Goal: Task Accomplishment & Management: Manage account settings

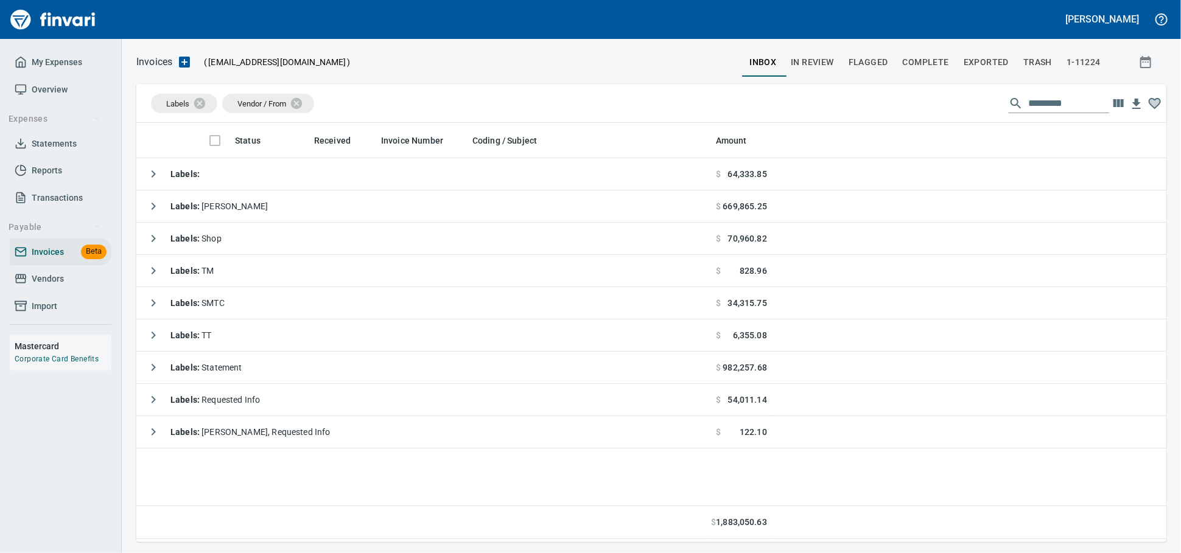
scroll to position [409, 1019]
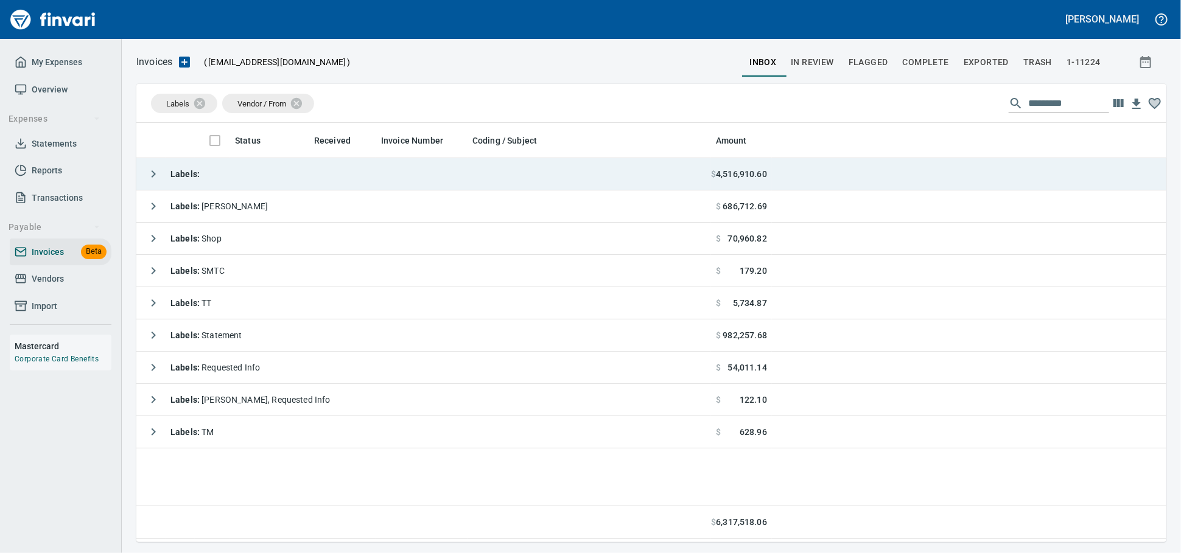
click at [260, 163] on td "Labels :" at bounding box center [423, 174] width 575 height 32
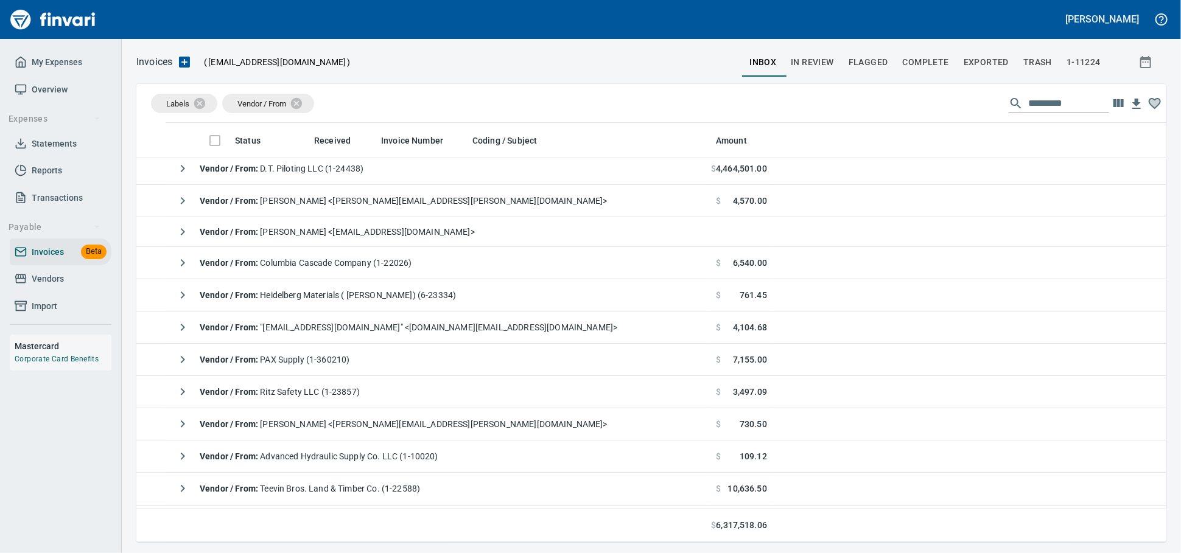
scroll to position [135, 0]
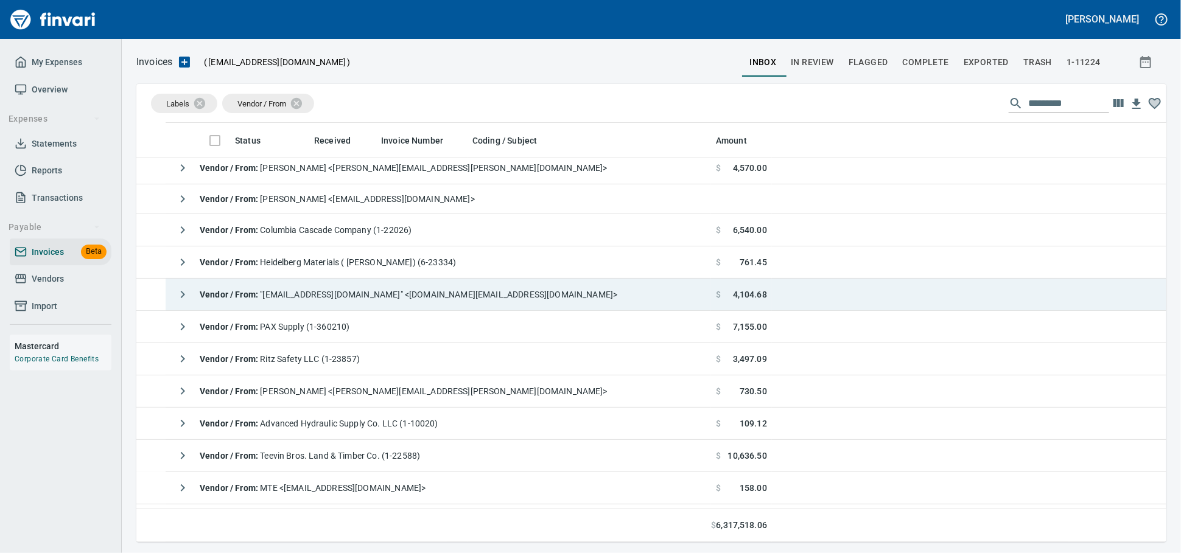
click at [434, 299] on span "Vendor / From : "[EMAIL_ADDRESS][DOMAIN_NAME]" <[DOMAIN_NAME][EMAIL_ADDRESS][DO…" at bounding box center [409, 295] width 418 height 10
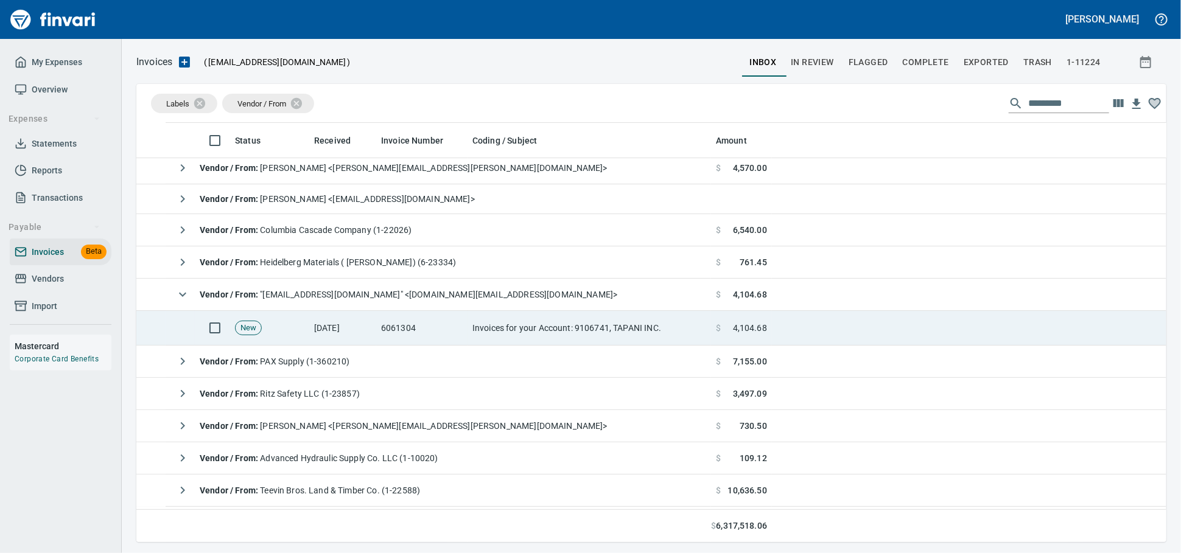
click at [460, 337] on td "6061304" at bounding box center [421, 328] width 91 height 35
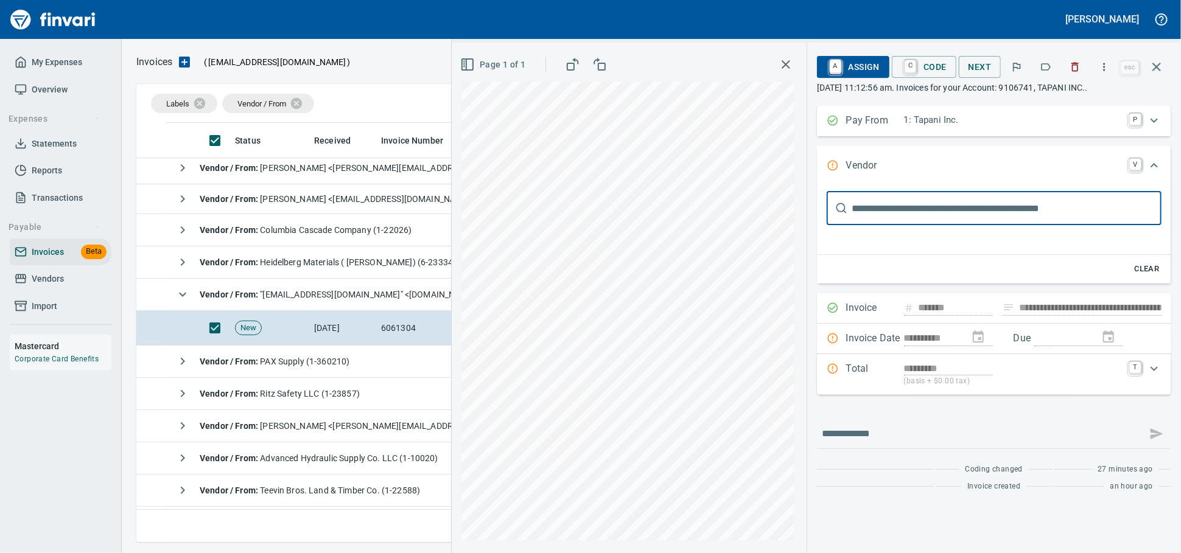
click at [1073, 65] on icon "button" at bounding box center [1075, 67] width 12 height 12
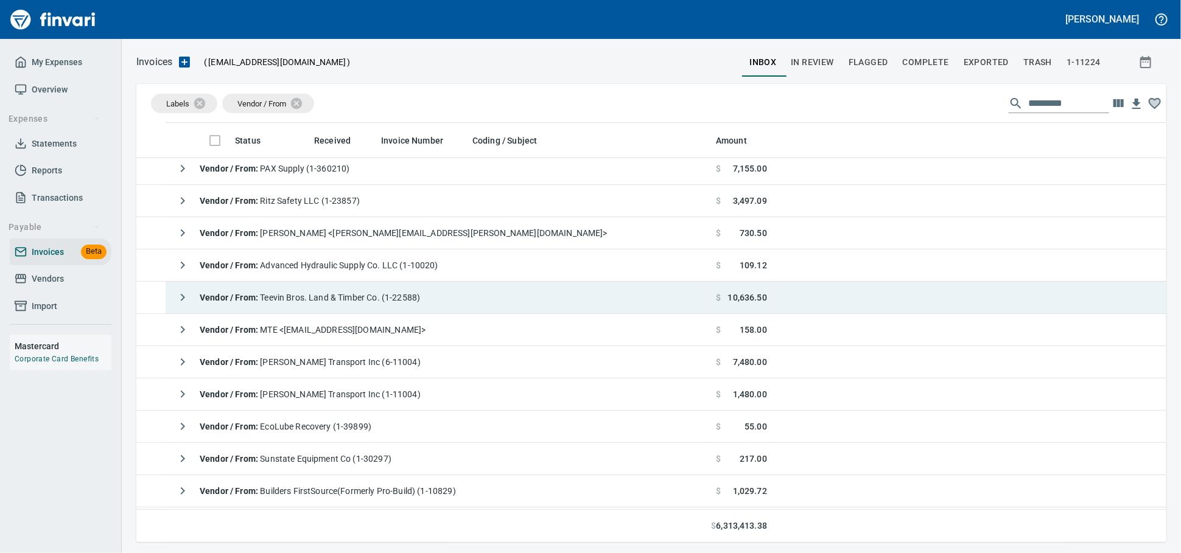
scroll to position [270, 0]
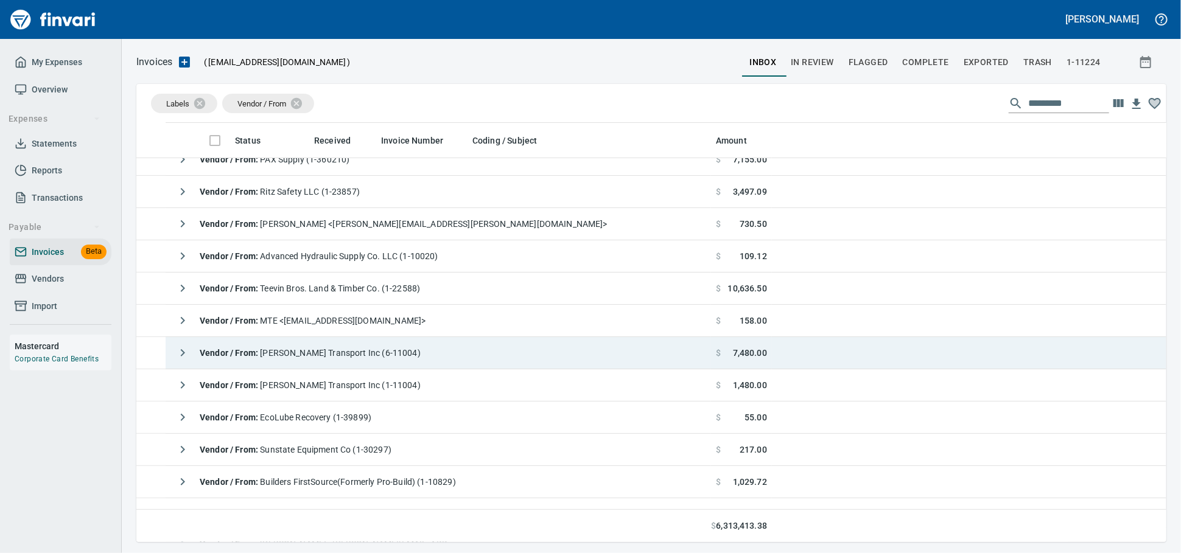
click at [381, 358] on span "Vendor / From : [PERSON_NAME] Transport Inc (6-11004)" at bounding box center [310, 353] width 221 height 10
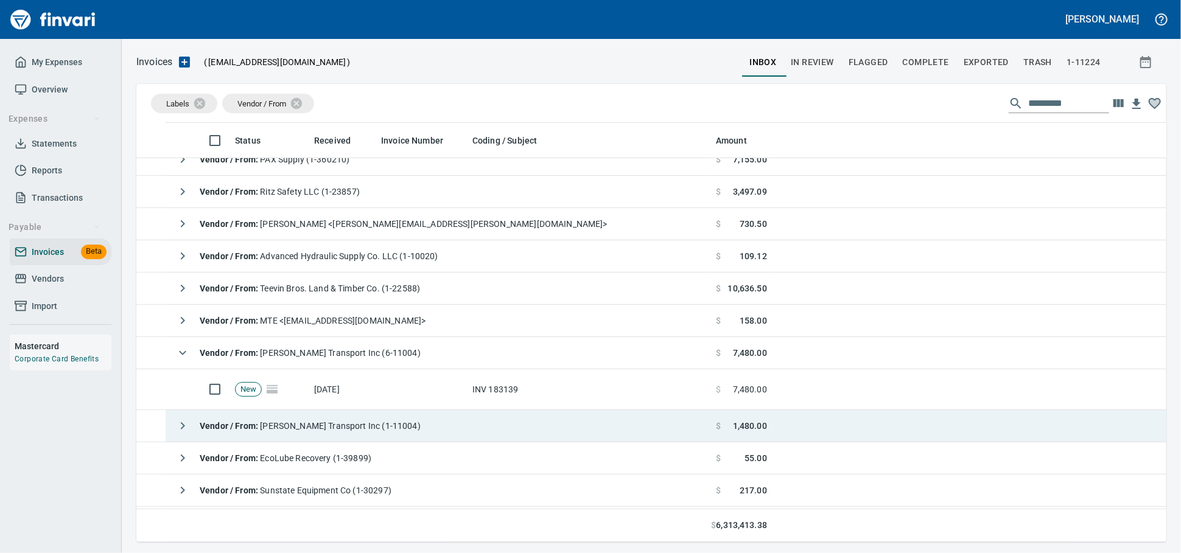
click at [336, 431] on span "Vendor / From : [PERSON_NAME] Transport Inc (1-11004)" at bounding box center [310, 426] width 221 height 10
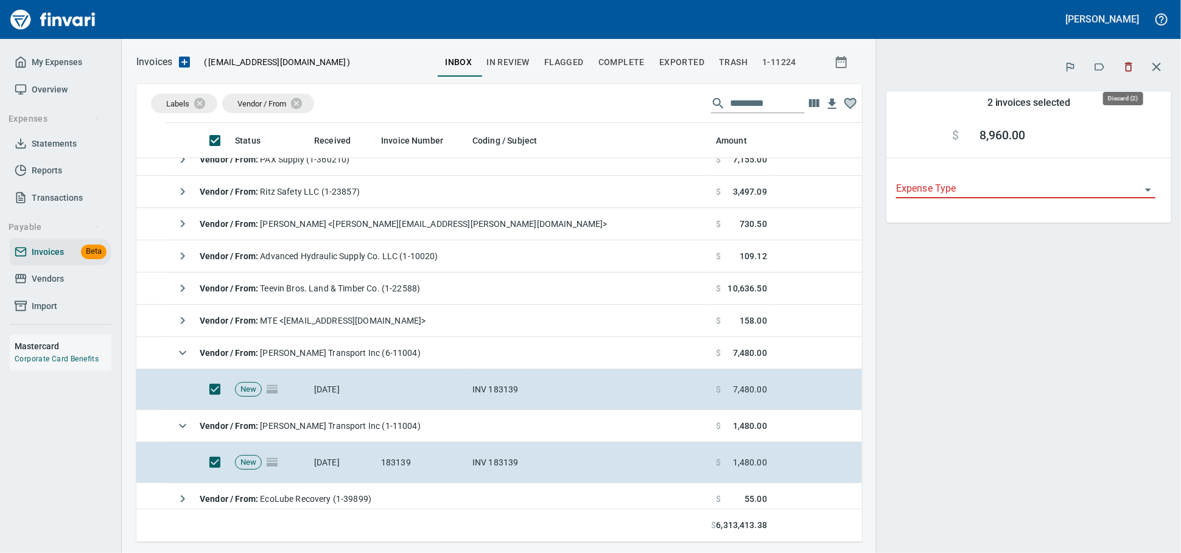
click at [1126, 69] on icon "button" at bounding box center [1129, 67] width 12 height 12
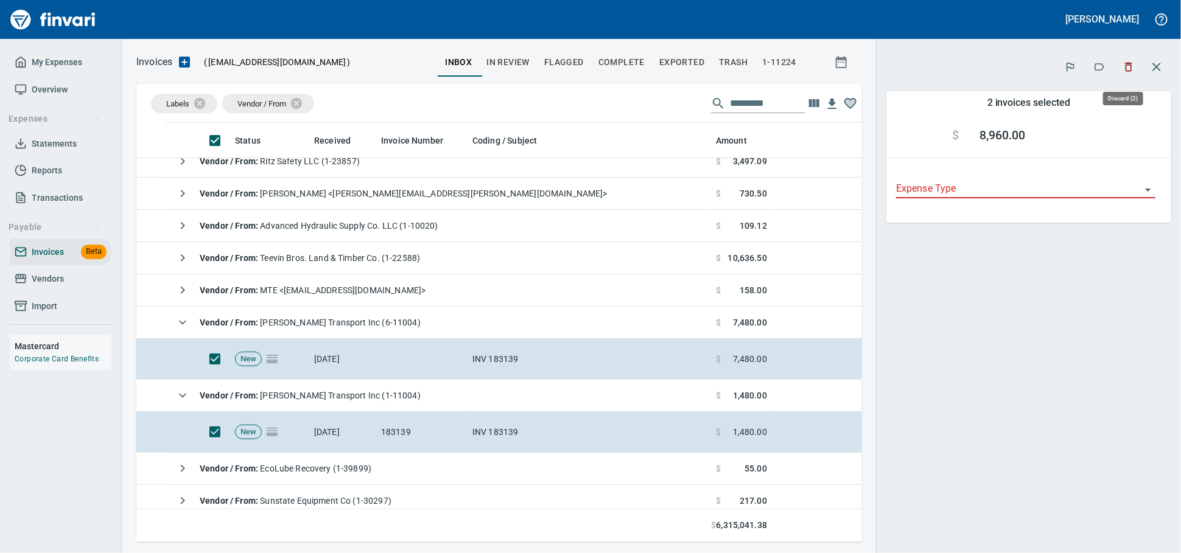
scroll to position [409, 704]
click at [1127, 69] on icon "button" at bounding box center [1129, 67] width 12 height 12
click at [1128, 73] on icon "button" at bounding box center [1129, 67] width 12 height 12
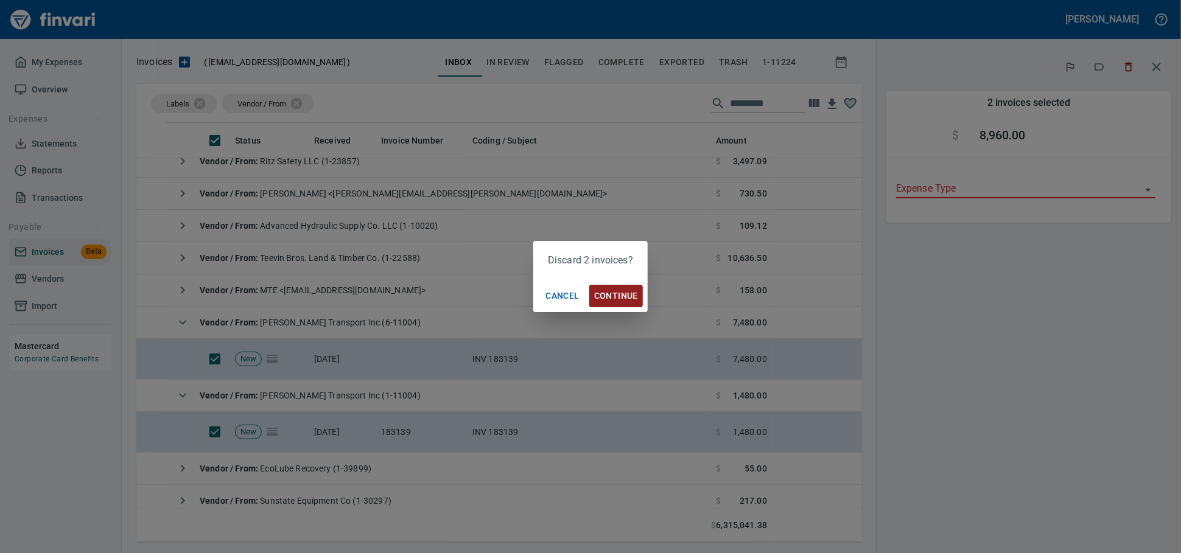
click at [618, 275] on td "Vendor / From : Teevin Bros. Land & Timber Co. (1-22588)" at bounding box center [439, 258] width 546 height 32
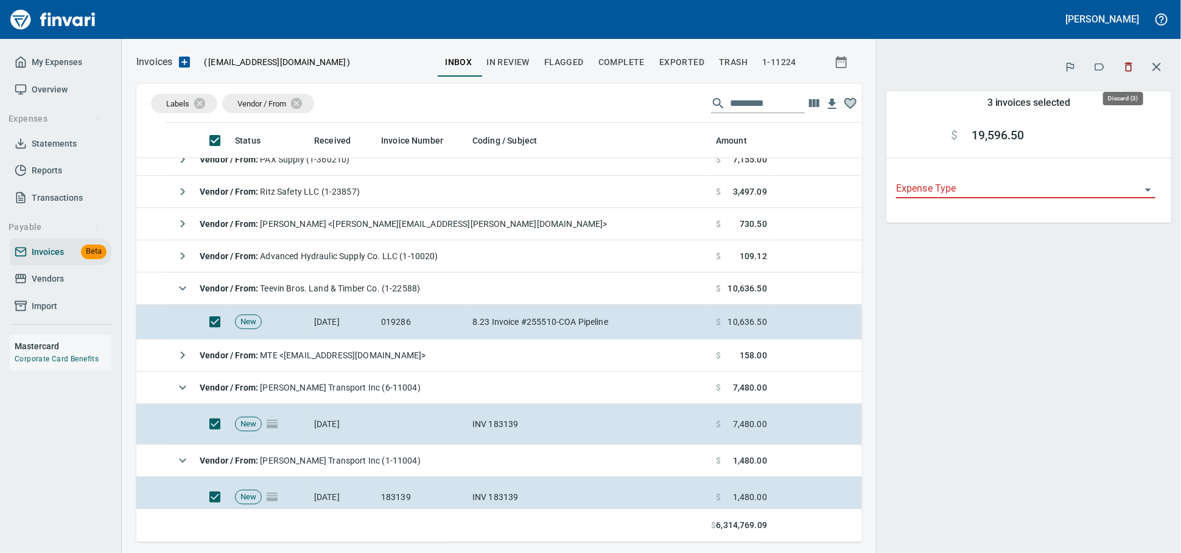
click at [1125, 66] on icon "button" at bounding box center [1128, 67] width 7 height 9
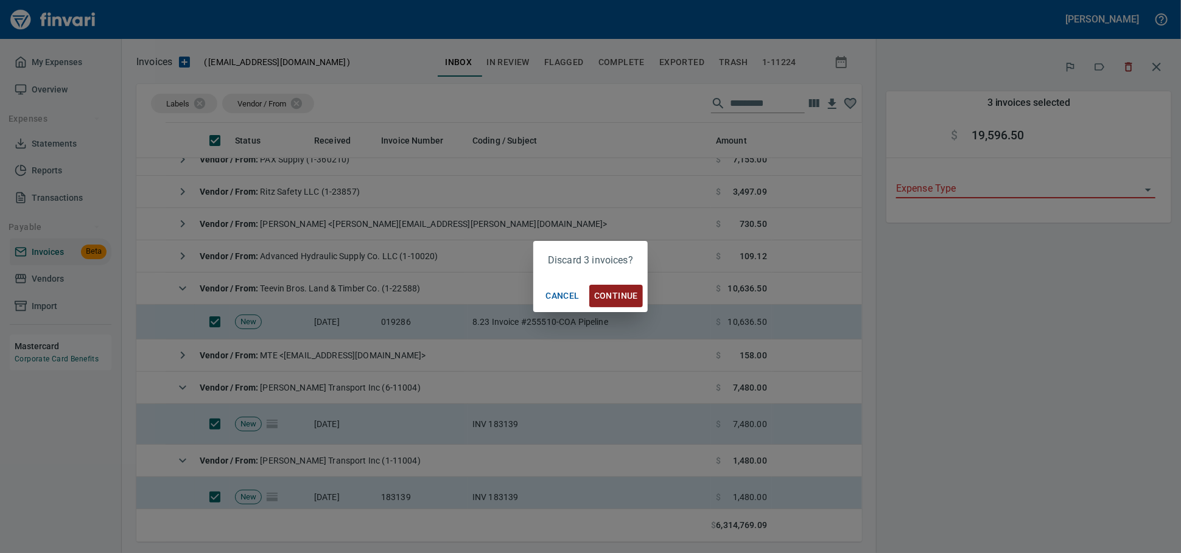
scroll to position [409, 704]
click at [614, 295] on span "Continue" at bounding box center [616, 296] width 44 height 15
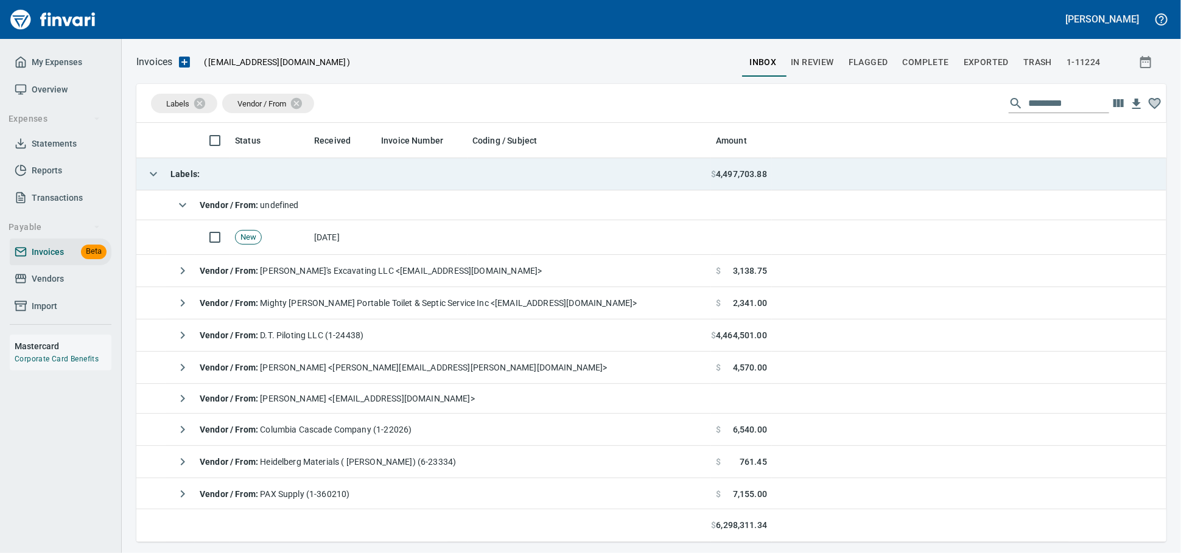
click at [178, 179] on strong "Labels :" at bounding box center [184, 174] width 29 height 10
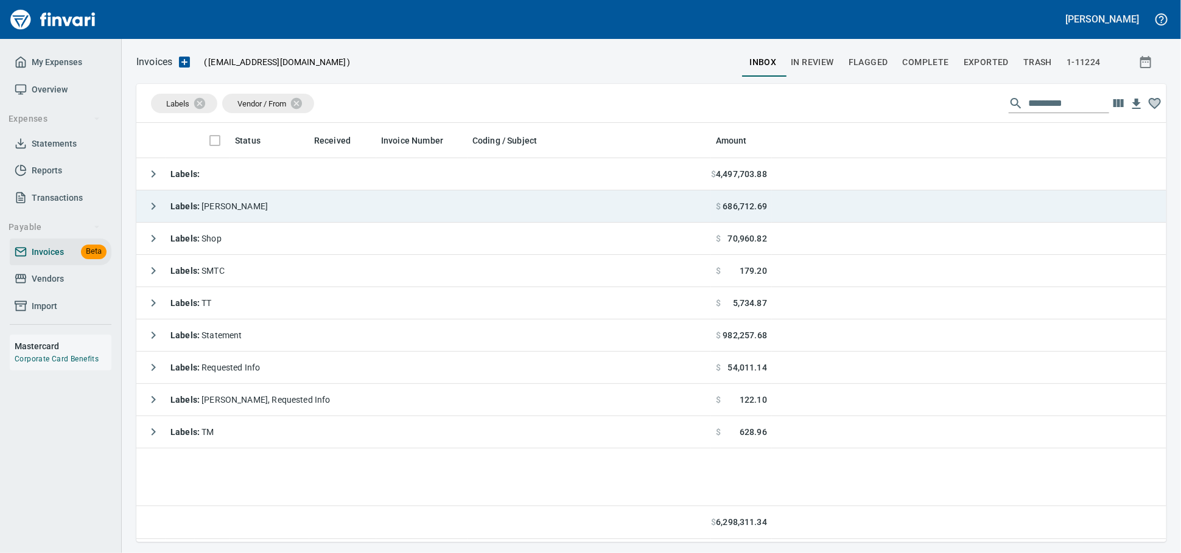
scroll to position [409, 1019]
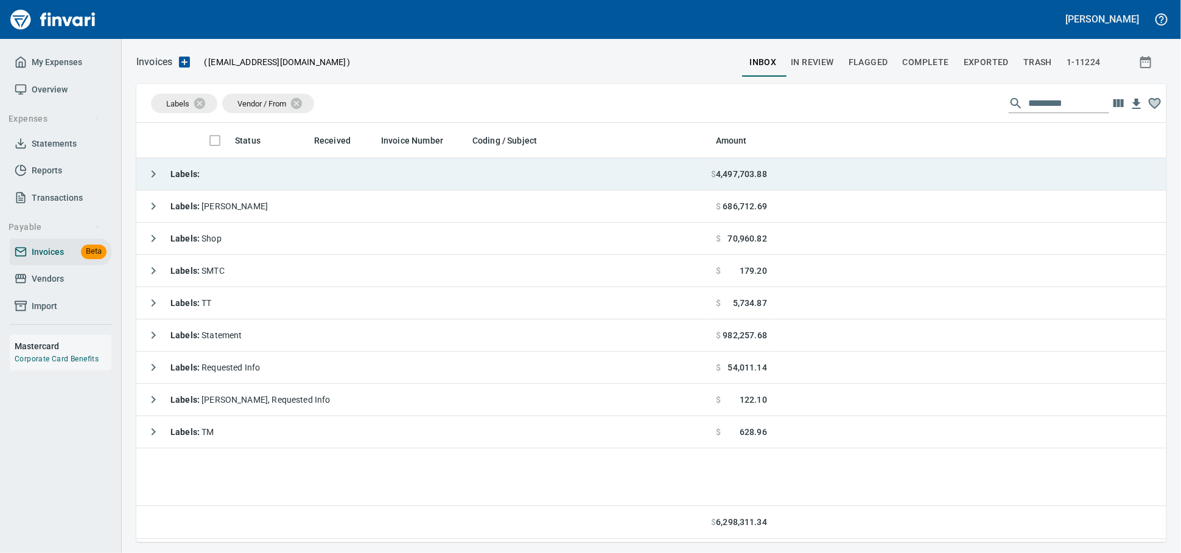
click at [276, 176] on td "Labels :" at bounding box center [423, 174] width 575 height 32
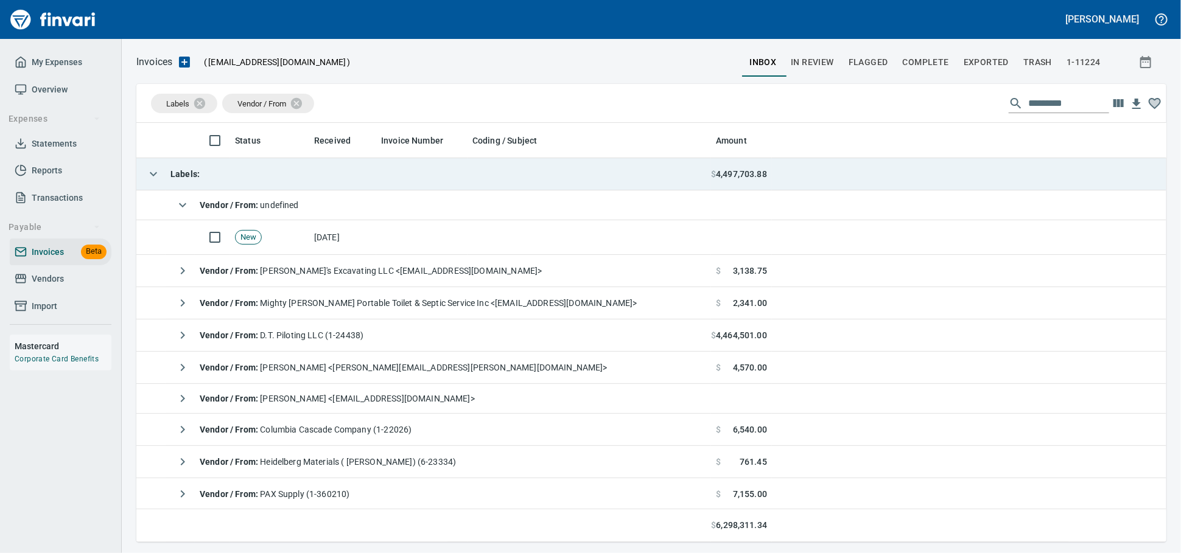
scroll to position [409, 1009]
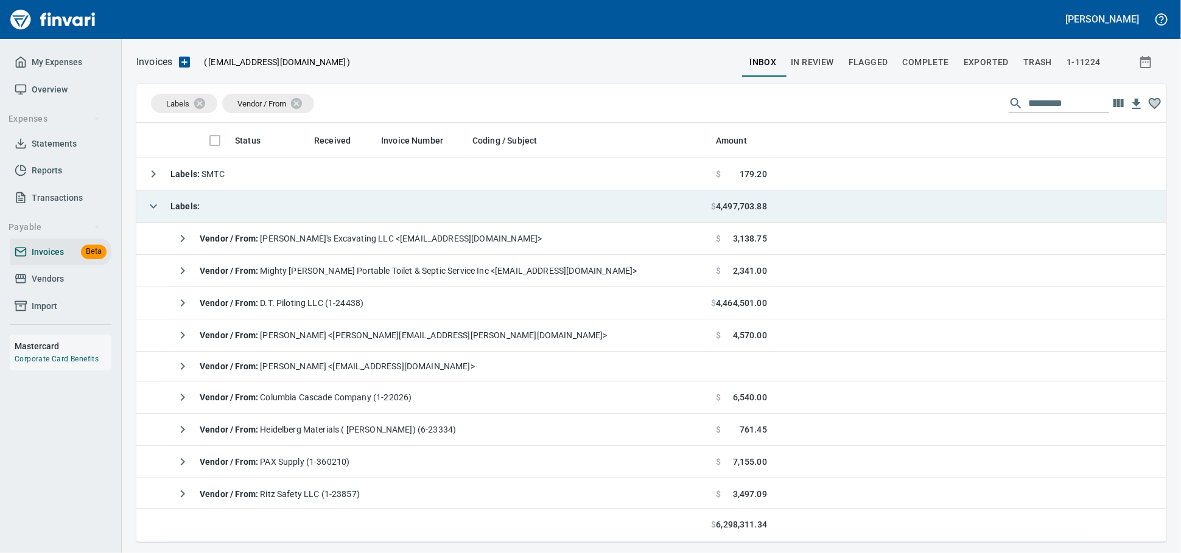
click at [264, 206] on td "Labels :" at bounding box center [423, 207] width 575 height 32
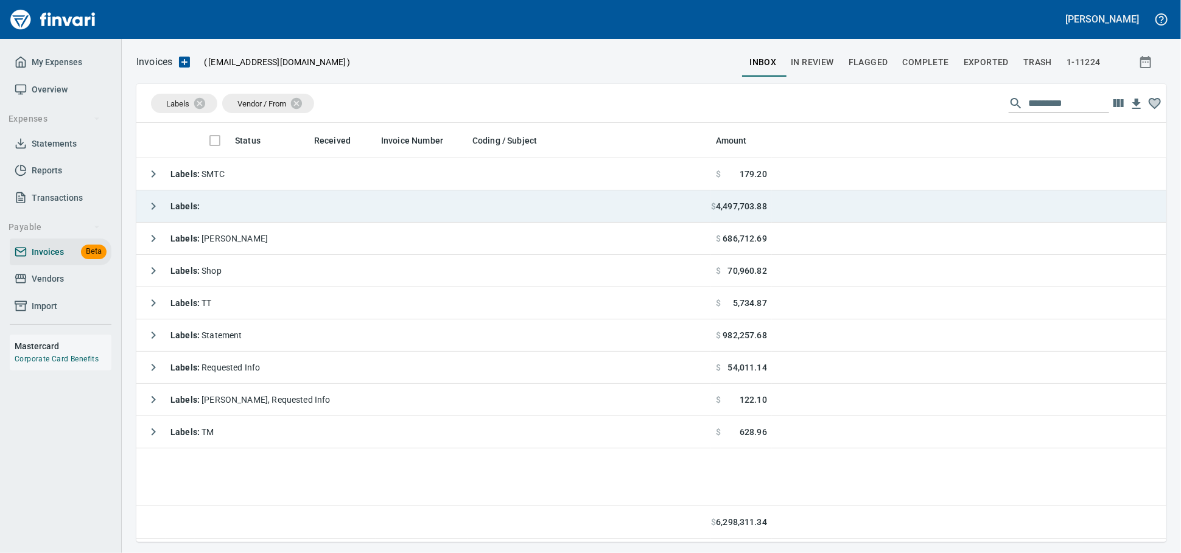
scroll to position [1, 1]
click at [264, 206] on td "Labels :" at bounding box center [423, 207] width 575 height 32
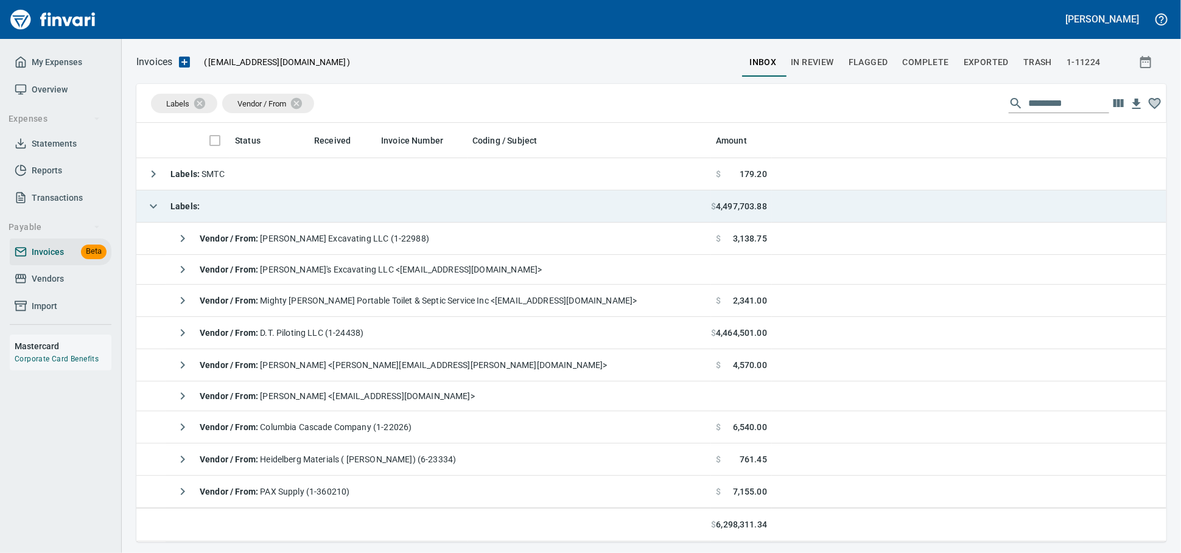
scroll to position [409, 1009]
click at [264, 206] on td "Labels :" at bounding box center [423, 207] width 575 height 32
